Goal: Information Seeking & Learning: Compare options

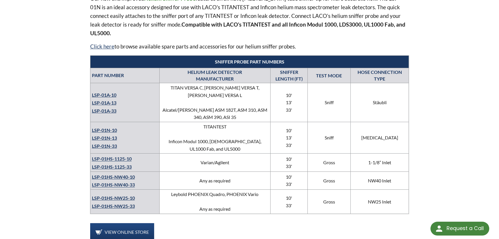
scroll to position [210, 0]
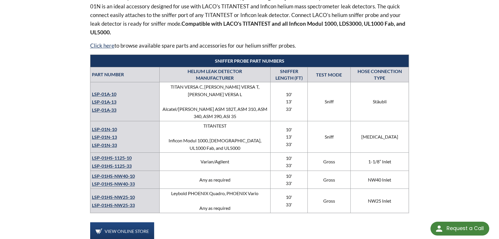
click at [105, 91] on link "LSP-01A-10" at bounding box center [104, 93] width 25 height 5
click at [112, 126] on link "LSP-01N-10" at bounding box center [104, 128] width 25 height 5
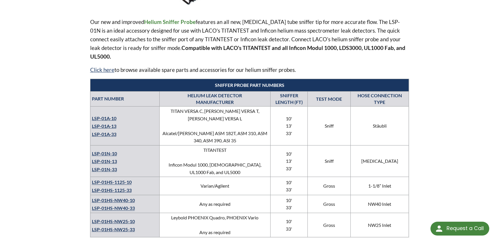
scroll to position [185, 0]
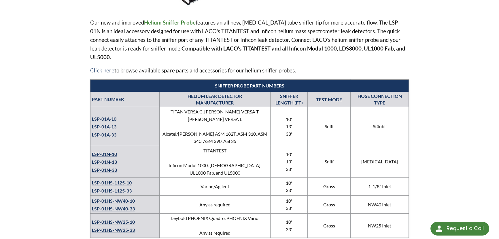
click at [114, 159] on link "LSP-01N-13" at bounding box center [104, 161] width 25 height 5
click at [108, 124] on link "LSP-01A-13" at bounding box center [104, 126] width 25 height 5
